Goal: Task Accomplishment & Management: Manage account settings

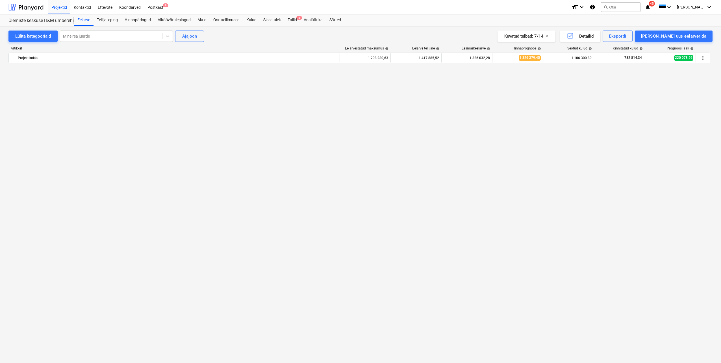
scroll to position [706, 0]
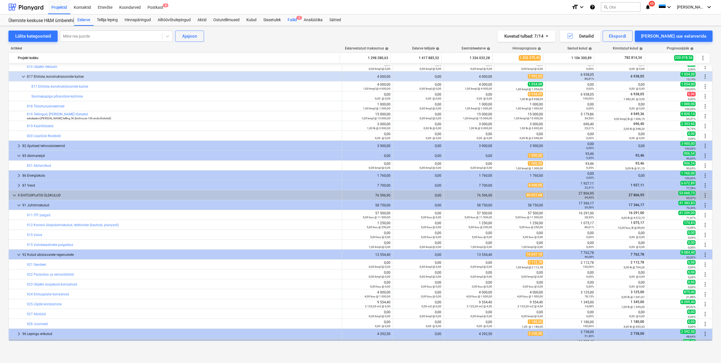
click at [294, 19] on div "Failid 2" at bounding box center [292, 19] width 16 height 11
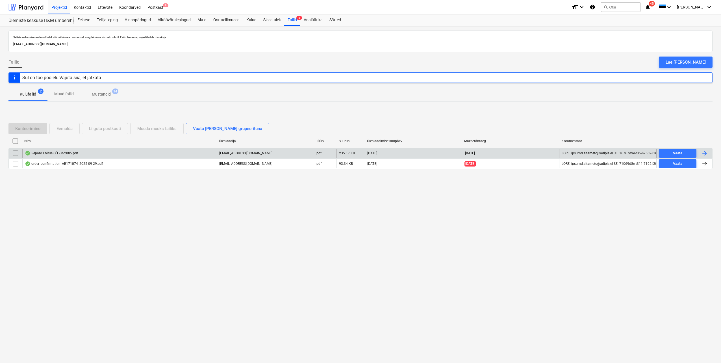
click at [704, 152] on div at bounding box center [704, 153] width 7 height 7
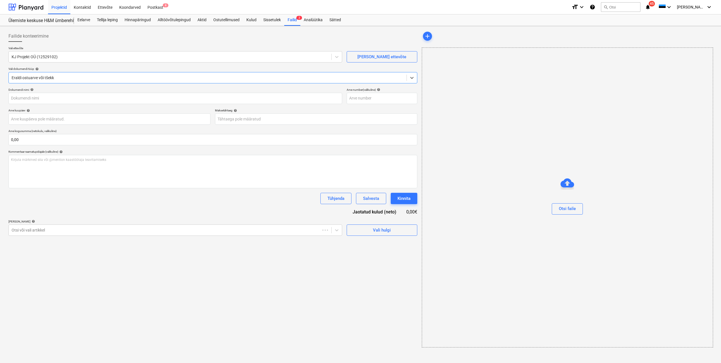
type input "M-2085"
type input "[DATE]"
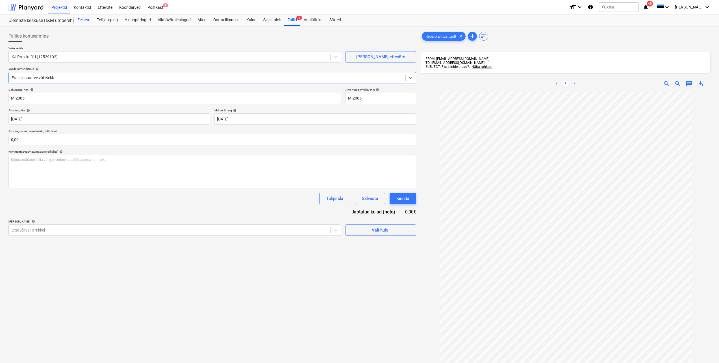
click at [84, 21] on div "Eelarve" at bounding box center [83, 19] width 19 height 11
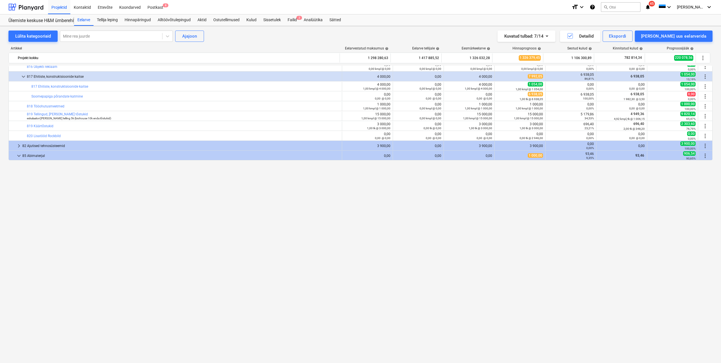
scroll to position [509, 0]
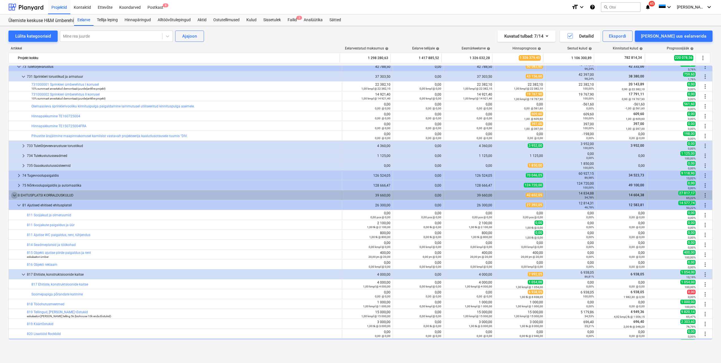
click at [16, 194] on span "keyboard_arrow_down" at bounding box center [14, 195] width 7 height 7
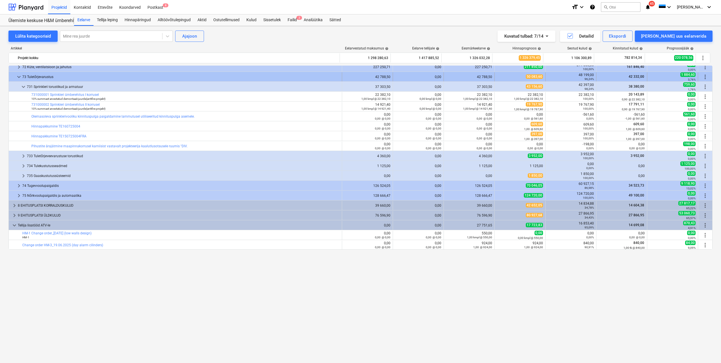
scroll to position [396, 0]
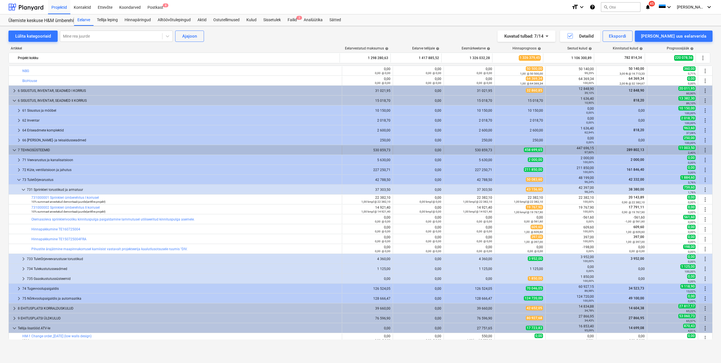
click at [14, 150] on span "keyboard_arrow_down" at bounding box center [14, 150] width 7 height 7
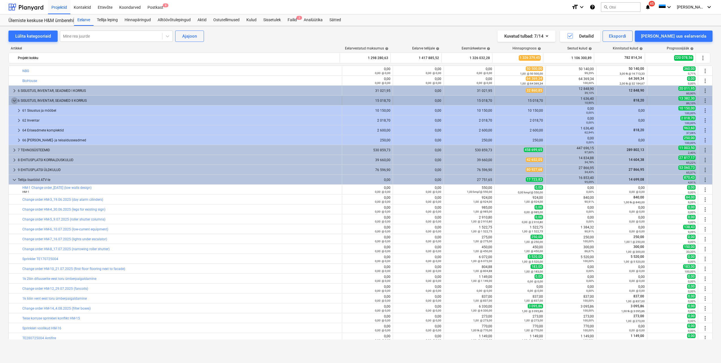
click at [16, 100] on span "keyboard_arrow_down" at bounding box center [14, 100] width 7 height 7
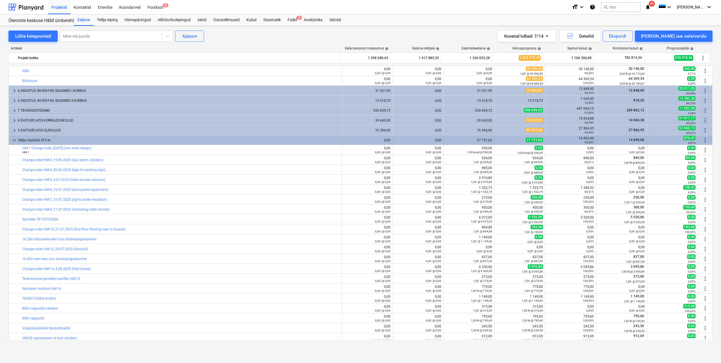
click at [14, 142] on span "keyboard_arrow_down" at bounding box center [14, 140] width 7 height 7
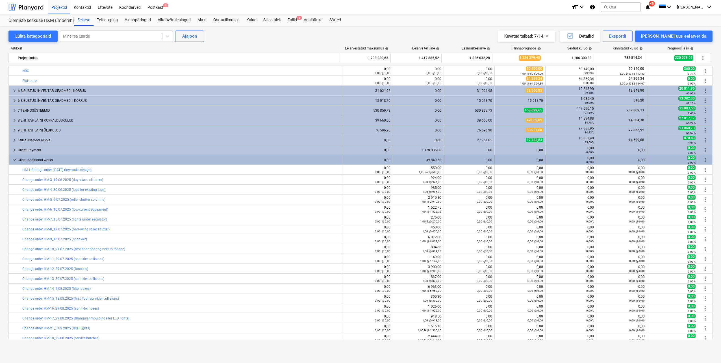
click at [13, 162] on span "keyboard_arrow_down" at bounding box center [14, 160] width 7 height 7
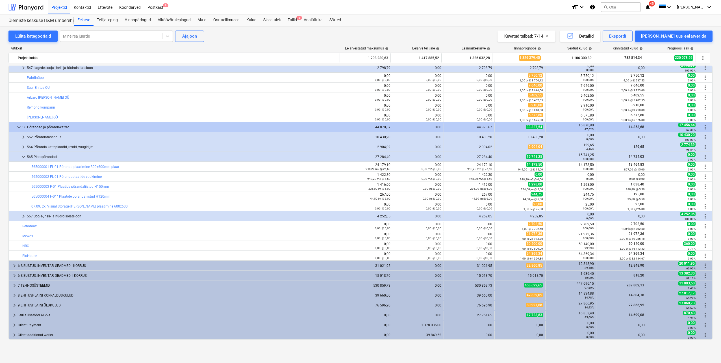
scroll to position [221, 0]
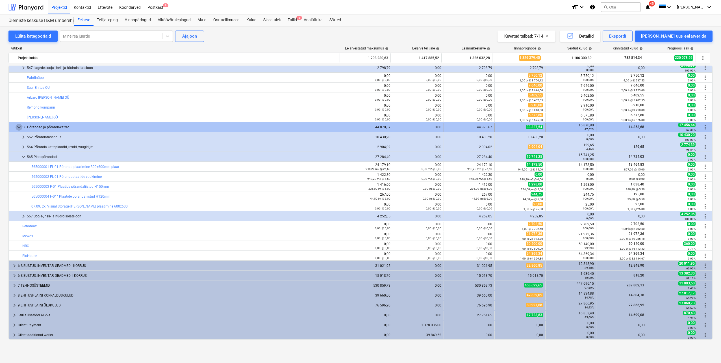
click at [18, 125] on span "keyboard_arrow_down" at bounding box center [19, 127] width 7 height 7
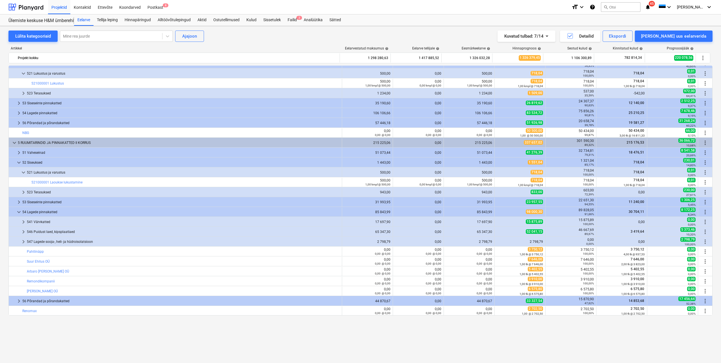
scroll to position [0, 0]
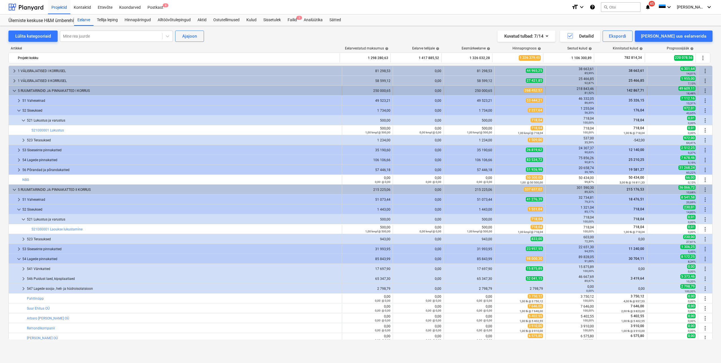
click at [14, 91] on span "keyboard_arrow_down" at bounding box center [14, 90] width 7 height 7
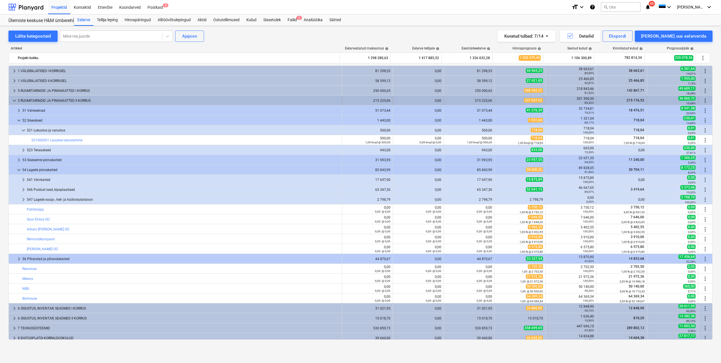
click at [14, 102] on span "keyboard_arrow_down" at bounding box center [14, 100] width 7 height 7
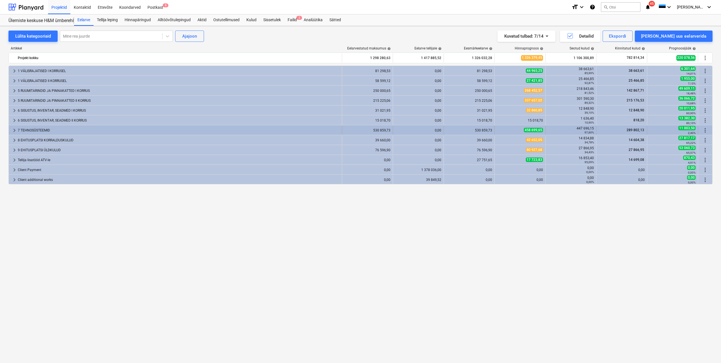
click at [15, 129] on span "keyboard_arrow_right" at bounding box center [14, 130] width 7 height 7
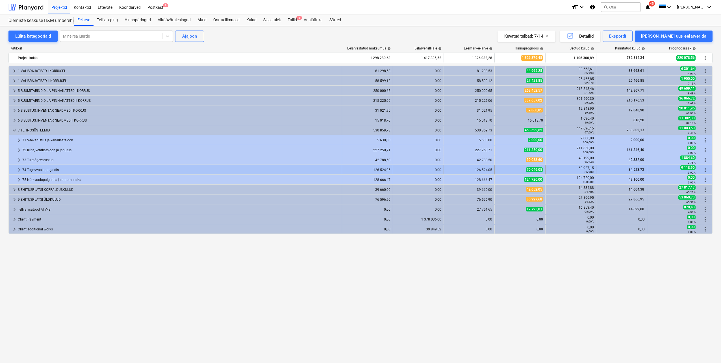
click at [17, 171] on span "keyboard_arrow_right" at bounding box center [19, 169] width 7 height 7
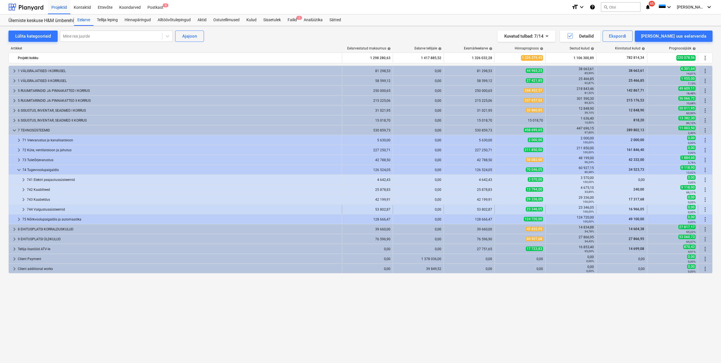
click at [25, 209] on span "keyboard_arrow_right" at bounding box center [23, 209] width 7 height 7
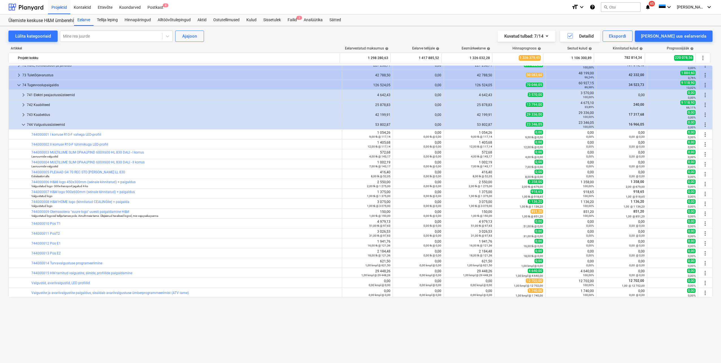
scroll to position [28, 0]
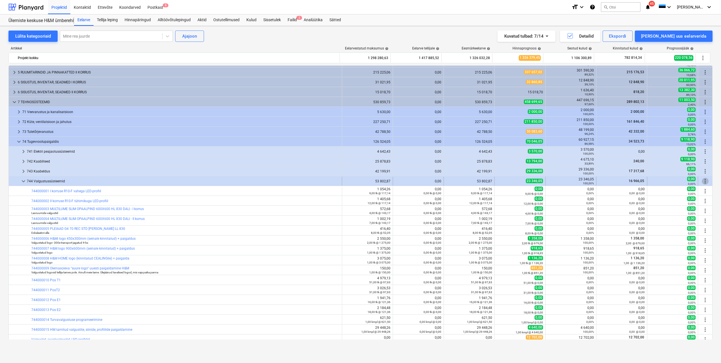
click at [703, 181] on span "more_vert" at bounding box center [705, 181] width 7 height 7
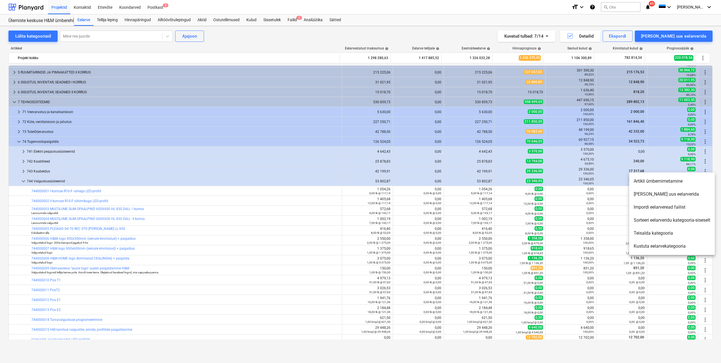
click at [295, 25] on div at bounding box center [360, 181] width 721 height 363
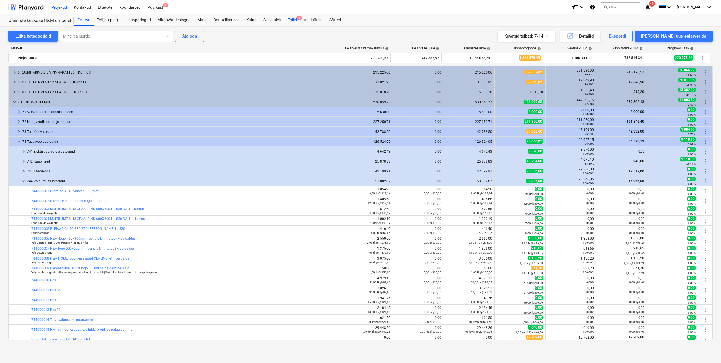
click at [295, 20] on div "Failid 2" at bounding box center [292, 19] width 16 height 11
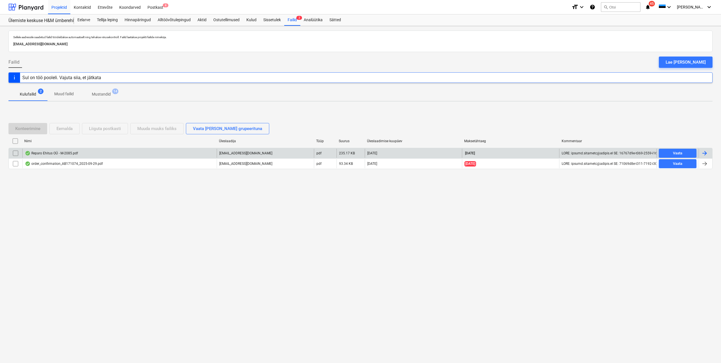
click at [701, 153] on div at bounding box center [704, 153] width 7 height 7
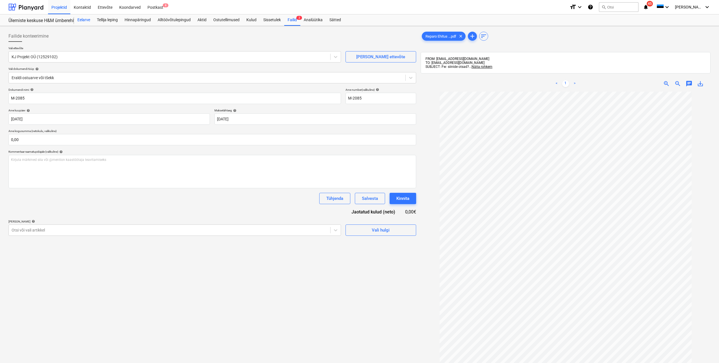
click at [86, 20] on div "Eelarve" at bounding box center [83, 19] width 19 height 11
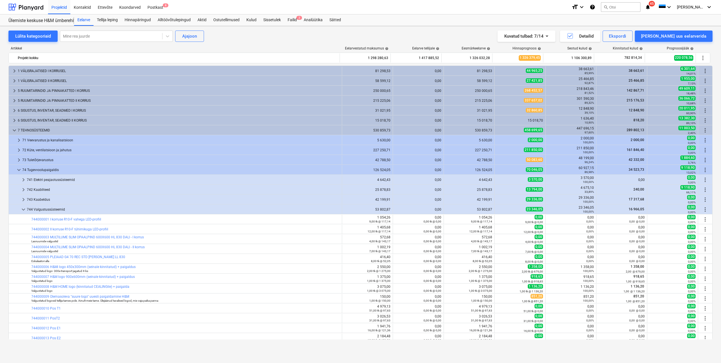
scroll to position [28, 0]
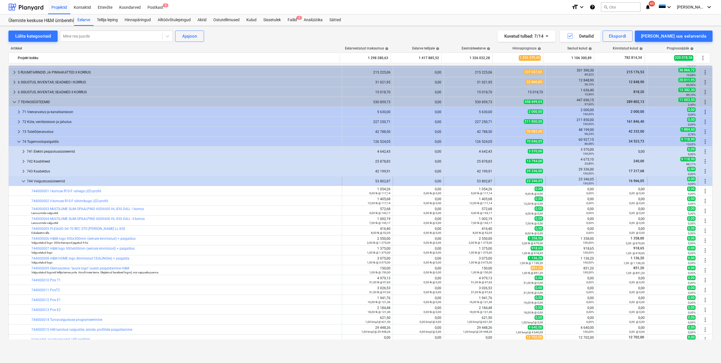
click at [705, 182] on span "more_vert" at bounding box center [705, 181] width 7 height 7
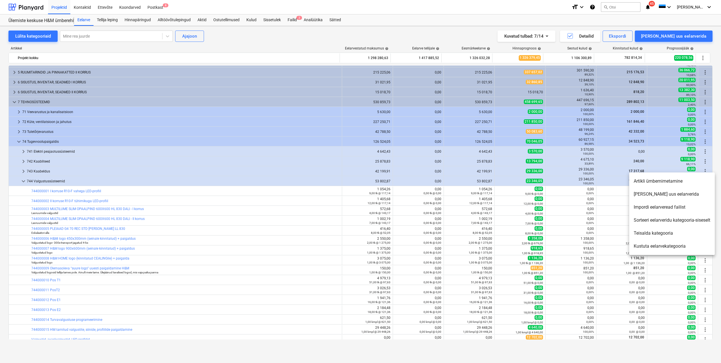
click at [663, 196] on li "[PERSON_NAME] uus eelarverida" at bounding box center [672, 194] width 86 height 13
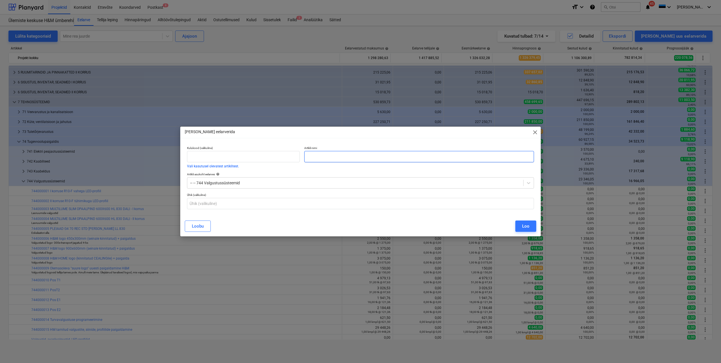
click at [326, 154] on input "text" at bounding box center [419, 156] width 230 height 11
click at [307, 157] on input "Otsatoited" at bounding box center [419, 156] width 230 height 11
click at [337, 155] on input "[PERSON_NAME] valgussiini Otsatoited" at bounding box center [419, 156] width 230 height 11
type input "[PERSON_NAME] valgussiini otsatoited"
click at [521, 227] on button "Loo" at bounding box center [525, 225] width 21 height 11
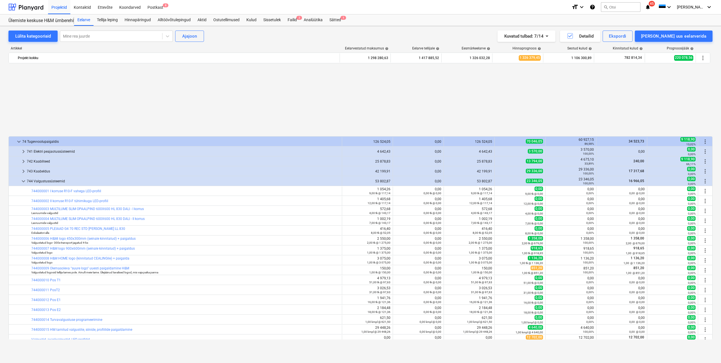
scroll to position [112, 0]
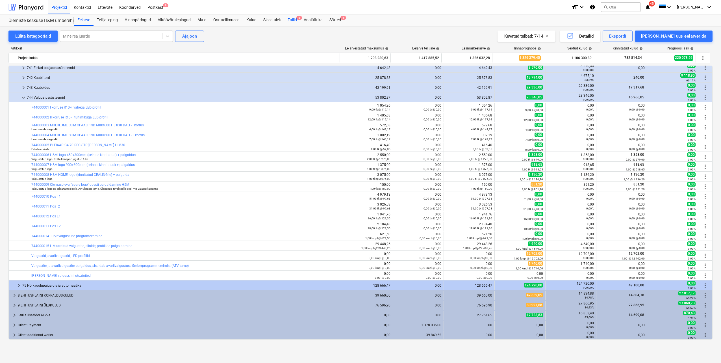
click at [291, 22] on div "Failid 2" at bounding box center [292, 19] width 16 height 11
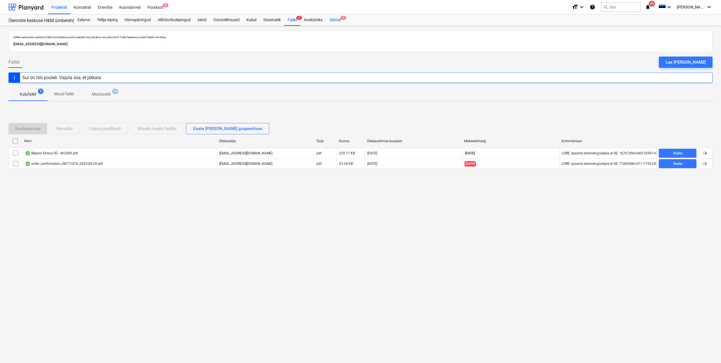
click at [341, 20] on div "Sätted 1" at bounding box center [335, 19] width 18 height 11
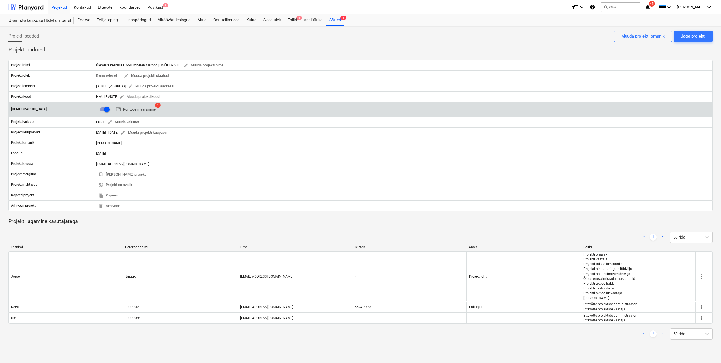
click at [139, 107] on span "table Kontode määramine" at bounding box center [136, 109] width 40 height 6
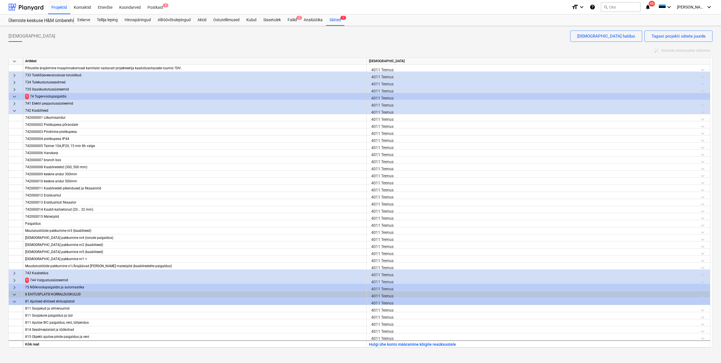
scroll to position [565, 0]
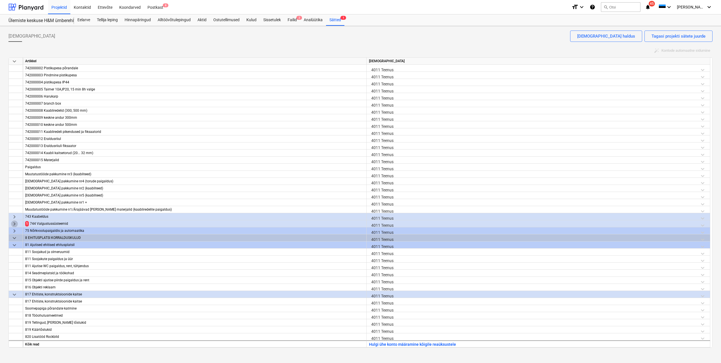
click at [14, 224] on span "keyboard_arrow_right" at bounding box center [14, 223] width 7 height 7
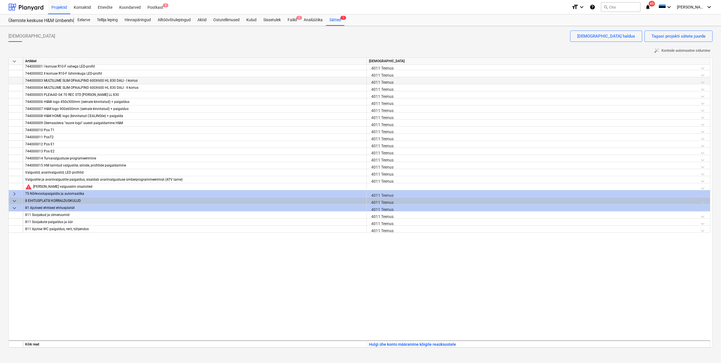
scroll to position [735, 0]
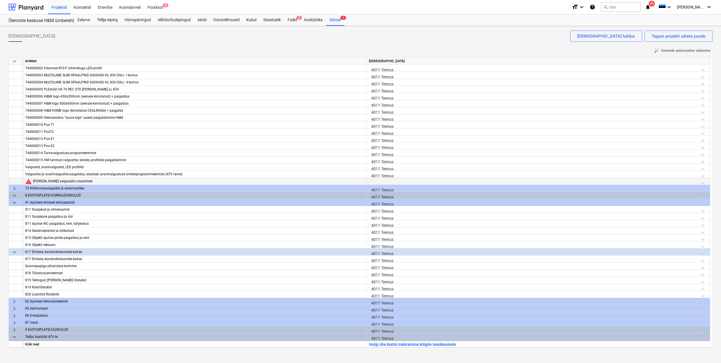
click at [391, 182] on div at bounding box center [538, 183] width 339 height 10
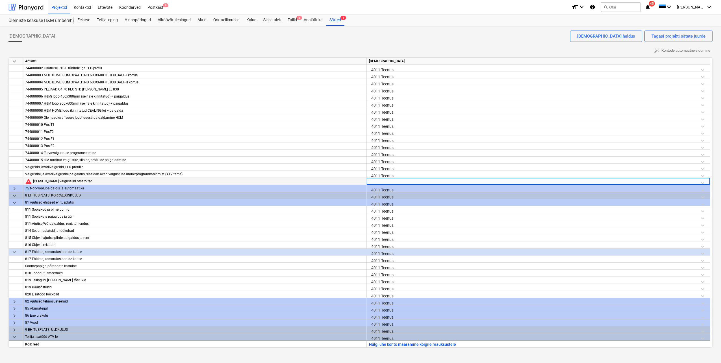
click at [391, 182] on div at bounding box center [538, 183] width 339 height 10
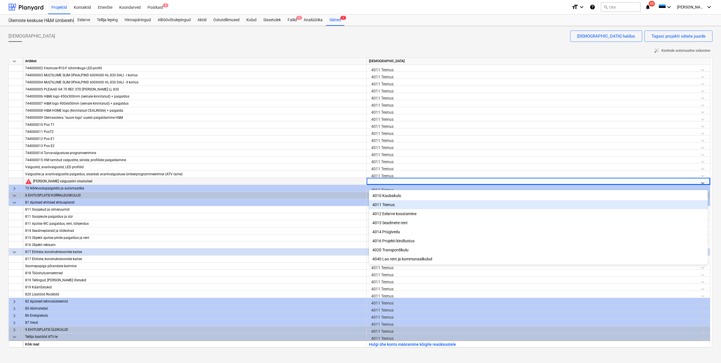
click at [390, 202] on div "4011 Teenus" at bounding box center [538, 204] width 339 height 9
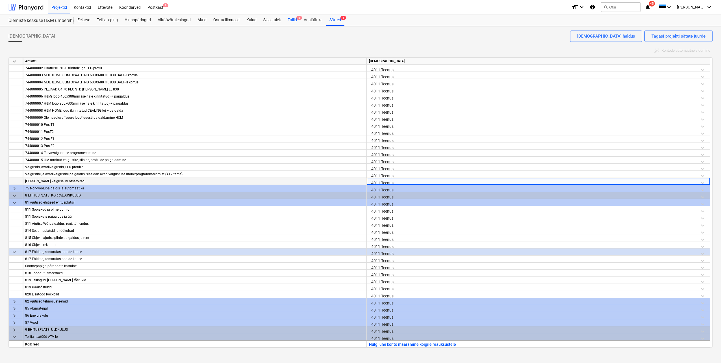
click at [298, 24] on div "Failid 2" at bounding box center [292, 19] width 16 height 11
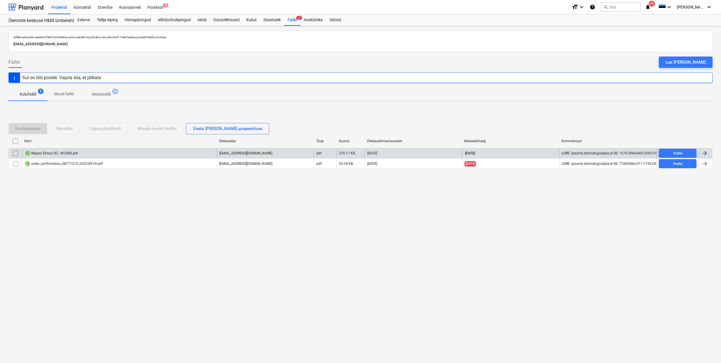
click at [710, 153] on div at bounding box center [706, 153] width 14 height 9
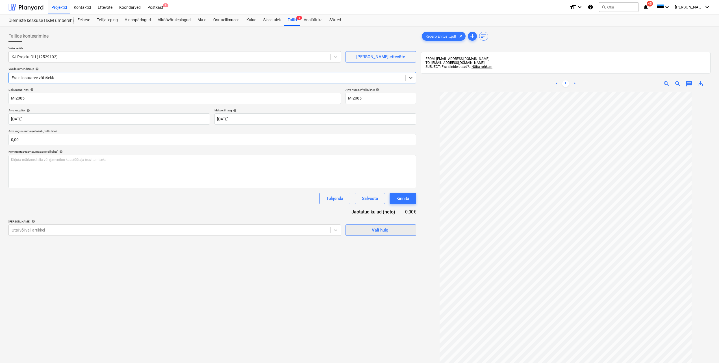
click at [371, 231] on span "Vali hulgi" at bounding box center [381, 229] width 57 height 7
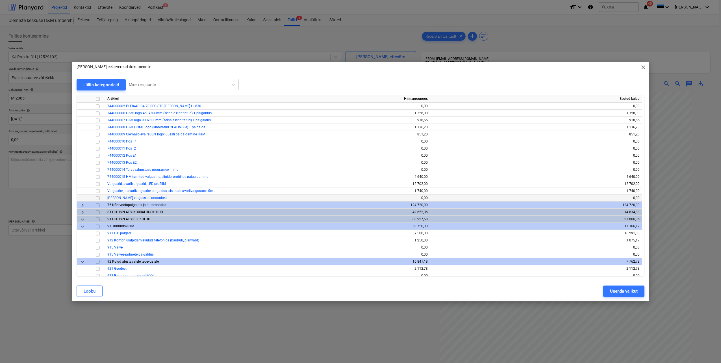
scroll to position [367, 0]
click at [98, 197] on input "checkbox" at bounding box center [97, 197] width 7 height 7
click at [610, 289] on div "Uuenda valikut" at bounding box center [624, 290] width 28 height 7
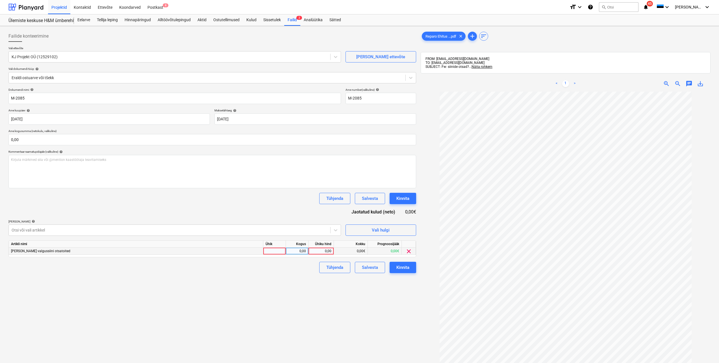
click at [283, 253] on div at bounding box center [274, 251] width 23 height 7
type input "tk"
click at [295, 252] on div "0,00" at bounding box center [297, 251] width 18 height 7
type input "1"
click at [317, 251] on div "0,00" at bounding box center [321, 251] width 21 height 7
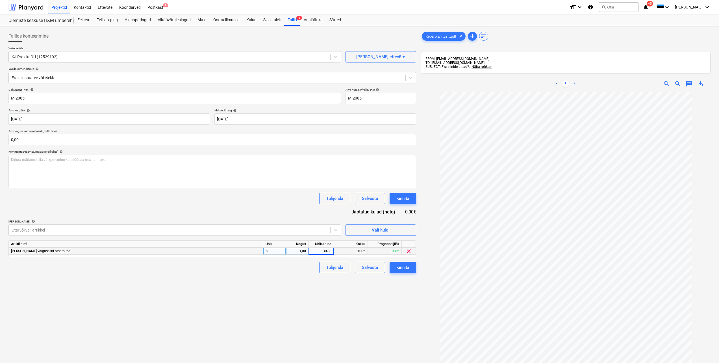
type input "307,80"
click at [245, 294] on div "Failide konteerimine Vali ettevõte KJ Projekt OÜ (12529102) [PERSON_NAME] uus e…" at bounding box center [212, 234] width 412 height 413
click at [49, 143] on input "text" at bounding box center [212, 139] width 408 height 11
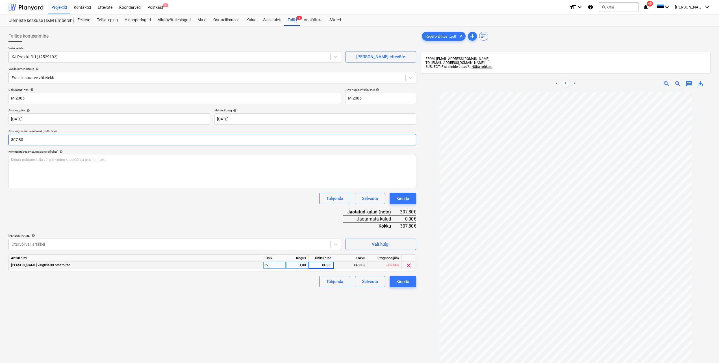
type input "307,80"
click at [282, 302] on div "Failide konteerimine Vali ettevõte KJ Projekt OÜ (12529102) [PERSON_NAME] uus e…" at bounding box center [212, 234] width 412 height 413
click at [400, 281] on div "Kinnita" at bounding box center [402, 281] width 13 height 7
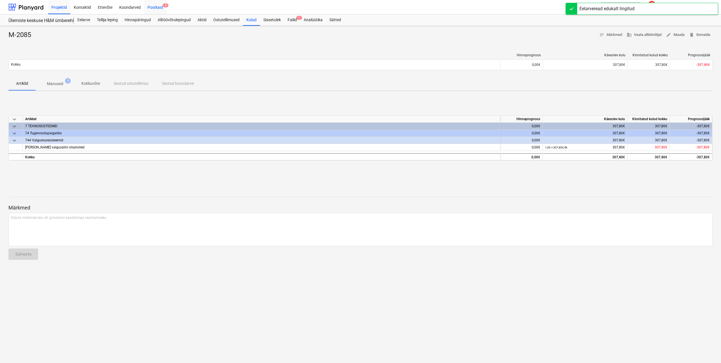
click at [155, 8] on div "Postkast 8" at bounding box center [155, 7] width 23 height 14
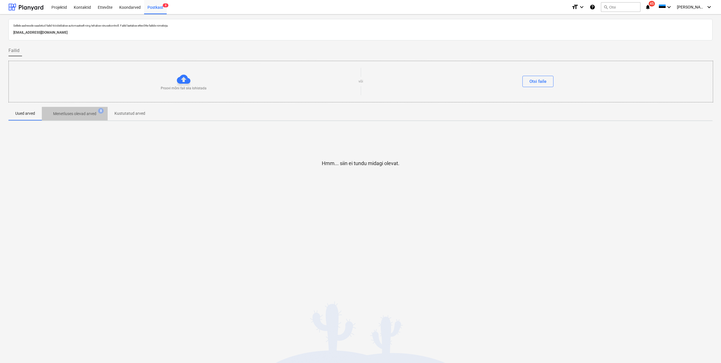
click at [73, 109] on span "Menetluses olevad arved 8" at bounding box center [75, 114] width 66 height 10
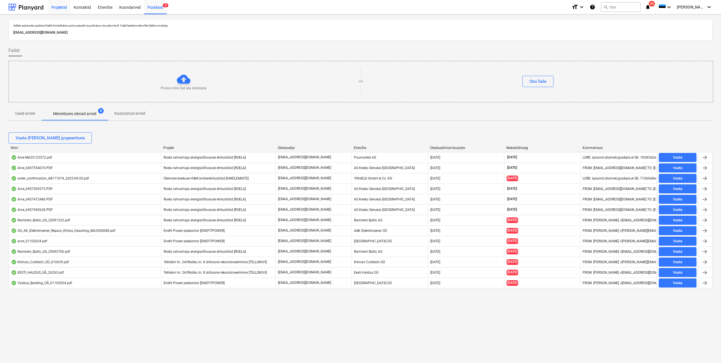
click at [56, 6] on div "Projektid" at bounding box center [59, 7] width 22 height 14
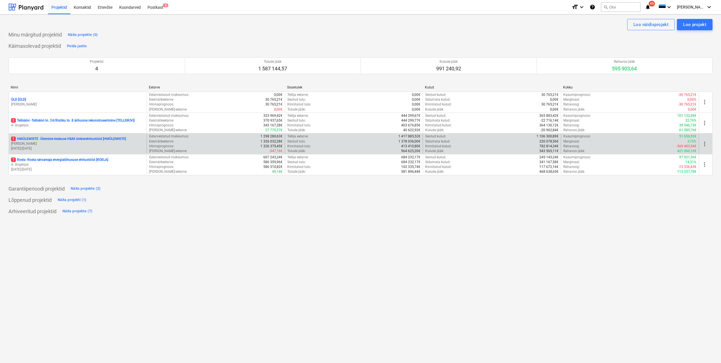
click at [75, 141] on p "1 HMÜLEMISTE - Ülemiste keskuse H&M ümberehitustööd [HMÜLEMISTE]" at bounding box center [68, 138] width 115 height 5
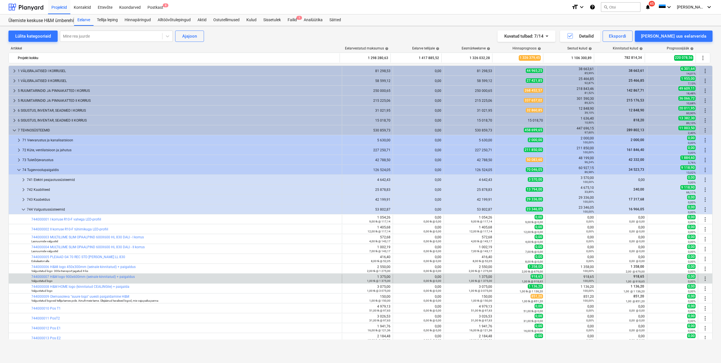
scroll to position [112, 0]
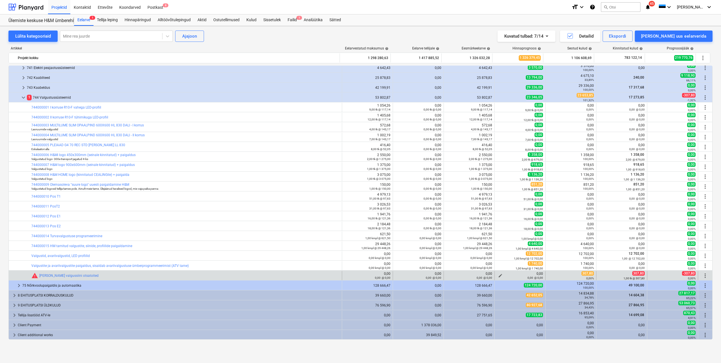
click at [498, 275] on span "edit" at bounding box center [500, 275] width 5 height 5
type textarea "x"
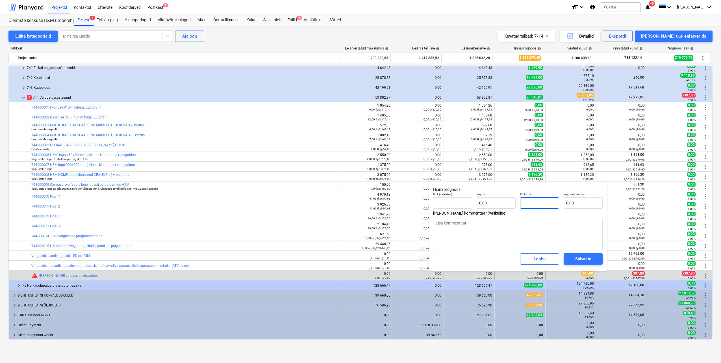
click at [534, 200] on input "text" at bounding box center [539, 202] width 39 height 11
type textarea "x"
type input "0,00"
click at [575, 201] on input "text" at bounding box center [583, 202] width 39 height 11
type textarea "x"
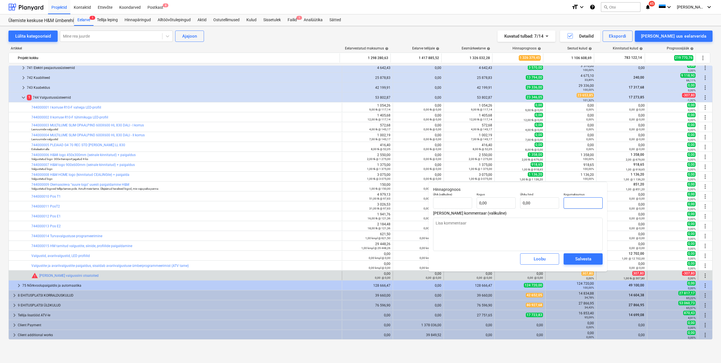
type input "tk"
type input "3"
type input "1,00"
type input "3,00"
type textarea "x"
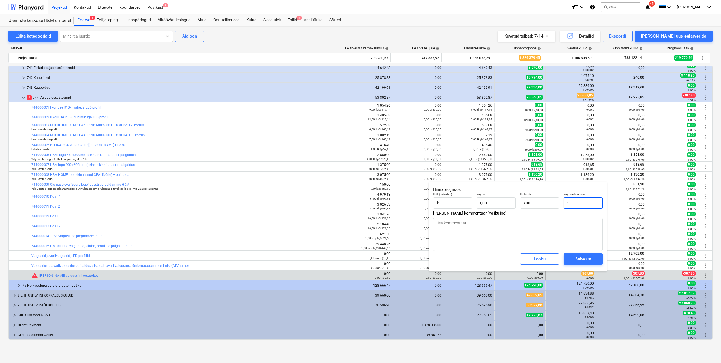
type input "30"
type input "30,00"
type textarea "x"
type input "307"
type input "307,00"
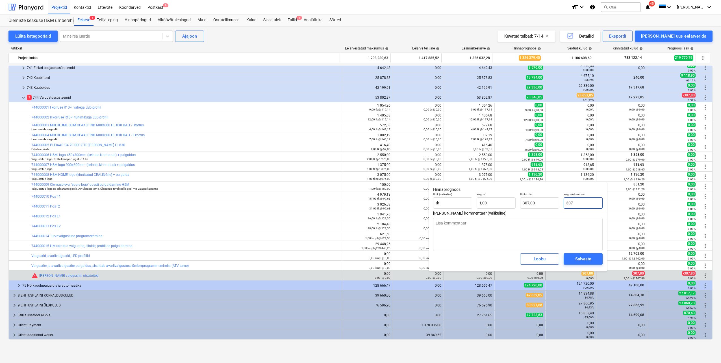
type textarea "x"
type input "307,"
type textarea "x"
type input "307,8"
type input "307,80"
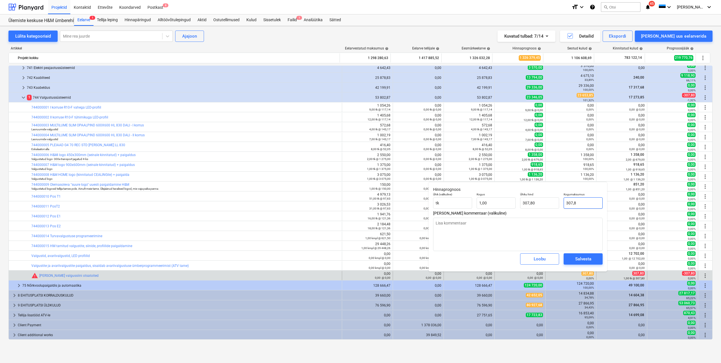
type textarea "x"
type input "307,80"
click at [578, 260] on div "Salvesta" at bounding box center [583, 258] width 16 height 7
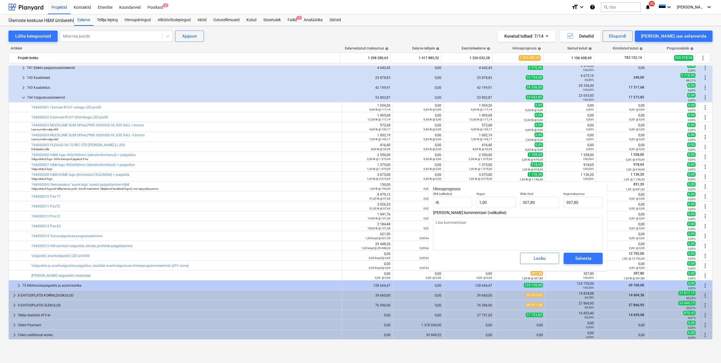
type textarea "x"
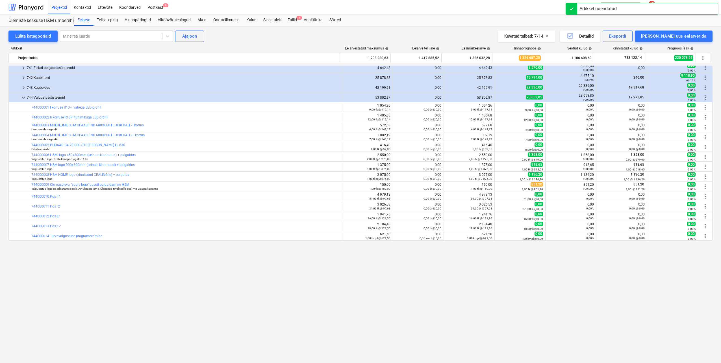
scroll to position [0, 0]
